Goal: Information Seeking & Learning: Learn about a topic

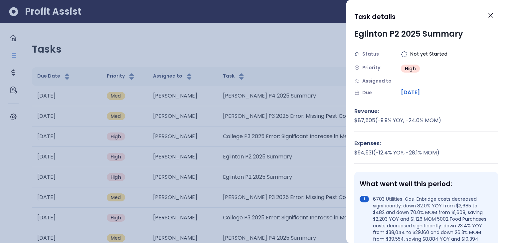
click at [317, 84] on div at bounding box center [253, 121] width 506 height 243
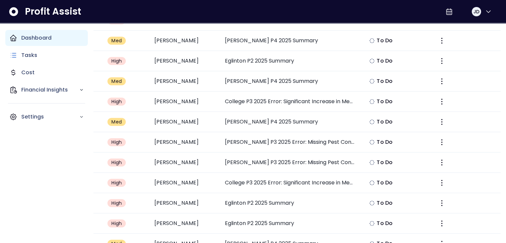
click at [27, 40] on p "Dashboard" at bounding box center [36, 38] width 30 height 8
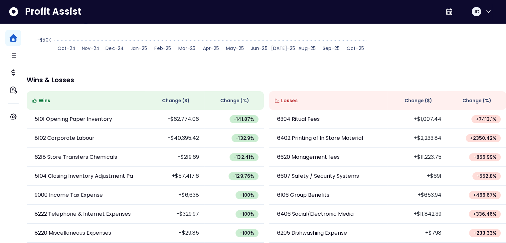
click at [404, 56] on div "**********" at bounding box center [266, 49] width 479 height 387
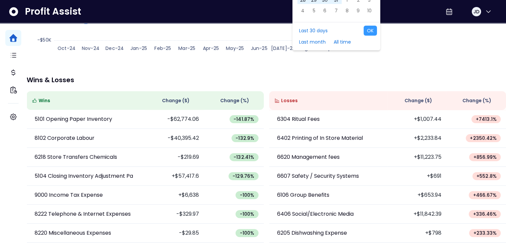
click at [368, 36] on button "OK" at bounding box center [369, 31] width 13 height 10
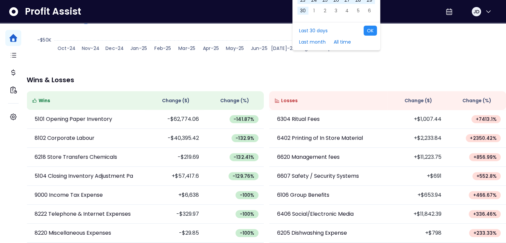
type input "**********"
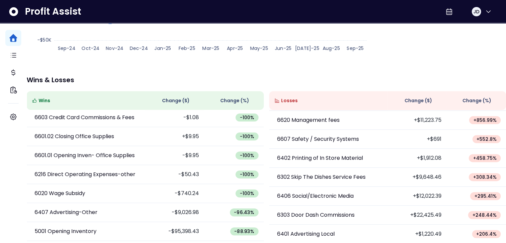
scroll to position [0, 0]
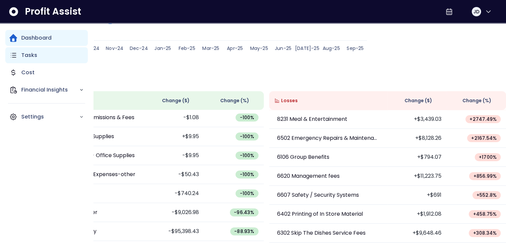
click at [35, 55] on p "Tasks" at bounding box center [29, 55] width 16 height 8
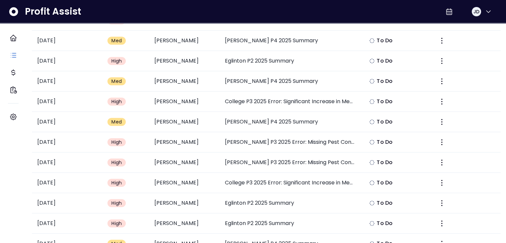
scroll to position [342, 0]
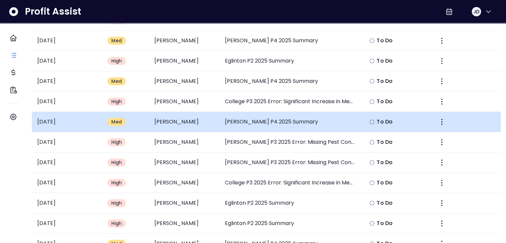
click at [258, 132] on td "[PERSON_NAME] P4 2025 Summary" at bounding box center [289, 122] width 141 height 20
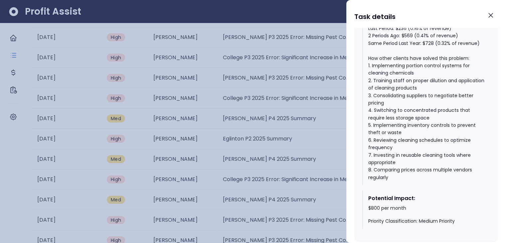
scroll to position [646, 0]
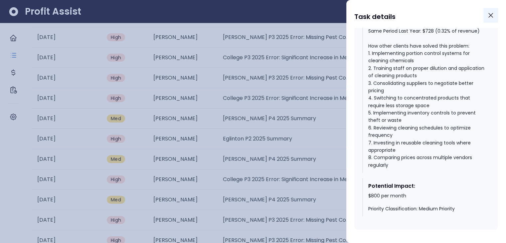
click at [495, 15] on button "Close" at bounding box center [490, 15] width 15 height 15
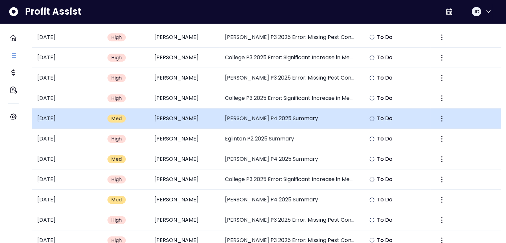
scroll to position [0, 0]
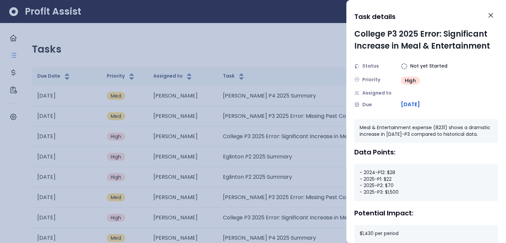
click at [134, 117] on div at bounding box center [253, 121] width 506 height 243
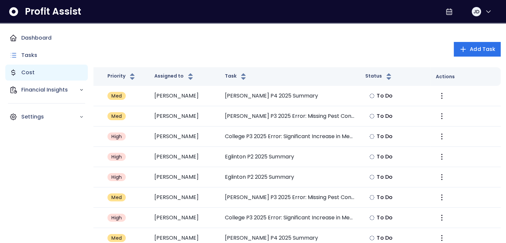
click at [36, 74] on div "Cost" at bounding box center [46, 73] width 82 height 16
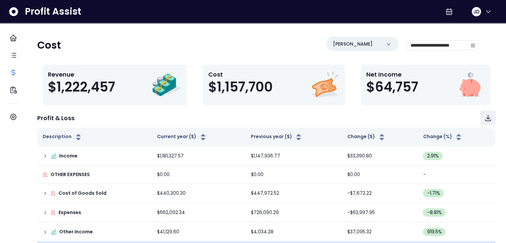
scroll to position [96, 0]
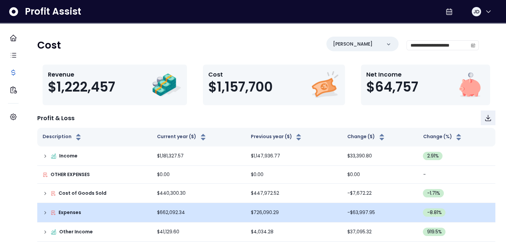
click at [48, 203] on td "Expenses" at bounding box center [94, 212] width 114 height 19
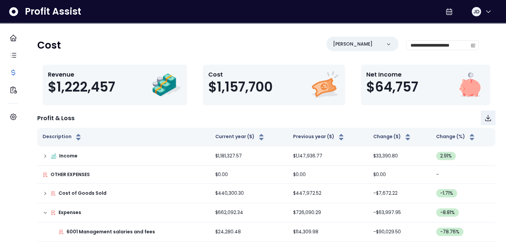
scroll to position [247, 0]
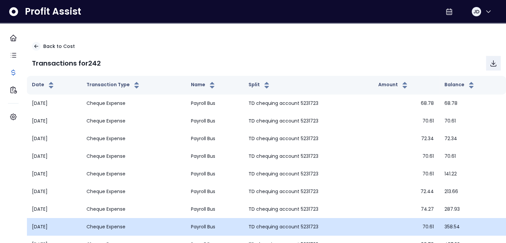
scroll to position [60, 0]
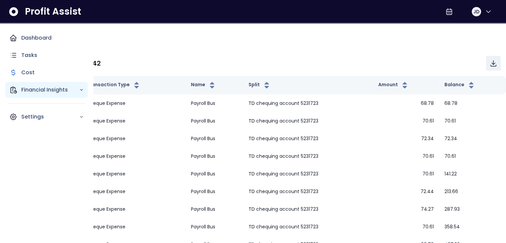
click at [41, 95] on div "Financial Insights" at bounding box center [46, 90] width 82 height 16
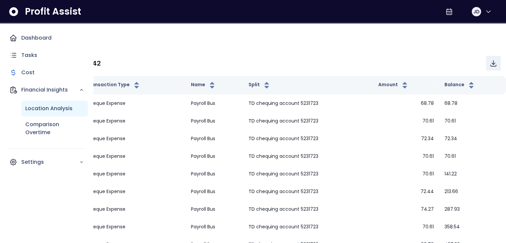
click at [48, 113] on div "Location Analysis" at bounding box center [54, 108] width 66 height 16
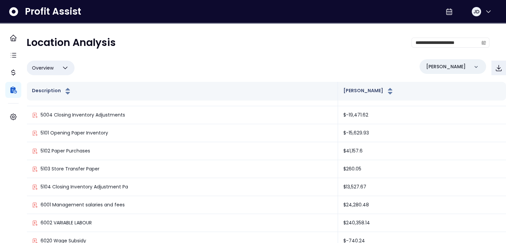
scroll to position [94, 0]
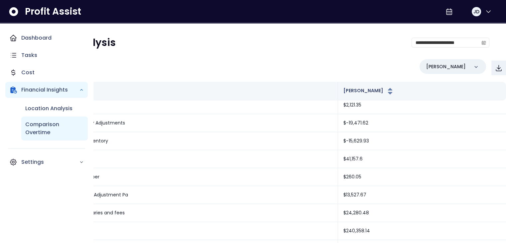
click at [53, 126] on p "Comparison Overtime" at bounding box center [54, 128] width 59 height 16
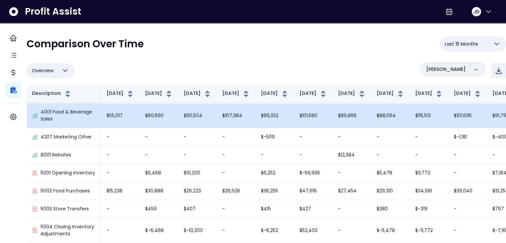
click at [371, 119] on td "$88,094" at bounding box center [390, 115] width 39 height 25
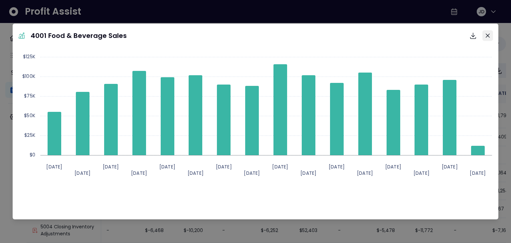
click at [488, 33] on button "Close" at bounding box center [487, 35] width 11 height 11
